Goal: Use online tool/utility: Utilize a website feature to perform a specific function

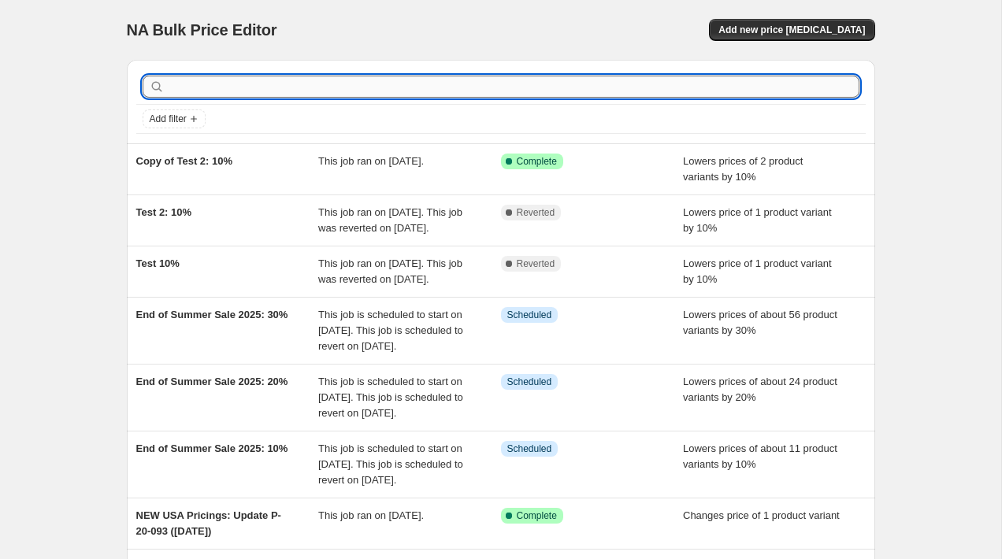
click at [498, 95] on input "text" at bounding box center [513, 87] width 691 height 22
type input "TEST"
click at [724, 91] on input "text" at bounding box center [513, 87] width 691 height 22
type input "test"
